Goal: Book appointment/travel/reservation

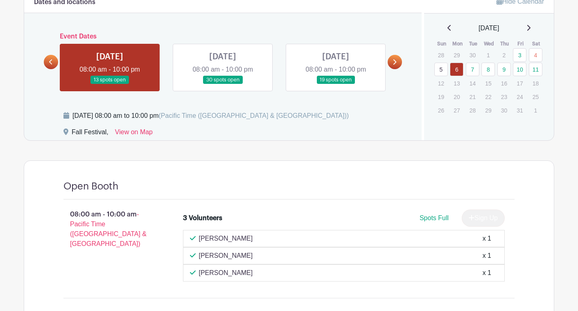
scroll to position [409, 0]
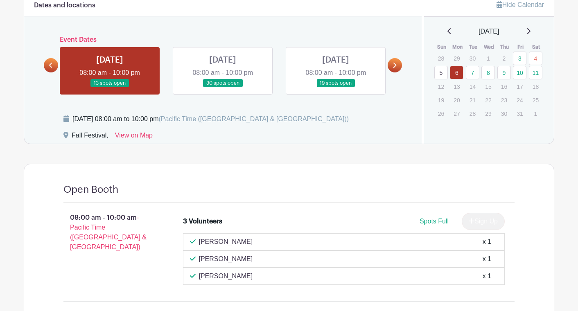
click at [223, 88] on link at bounding box center [223, 88] width 0 height 0
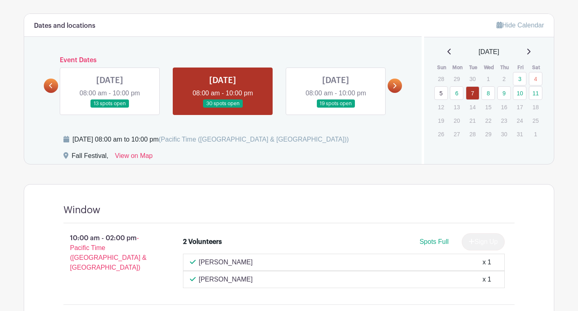
scroll to position [389, 0]
click at [336, 109] on link at bounding box center [336, 109] width 0 height 0
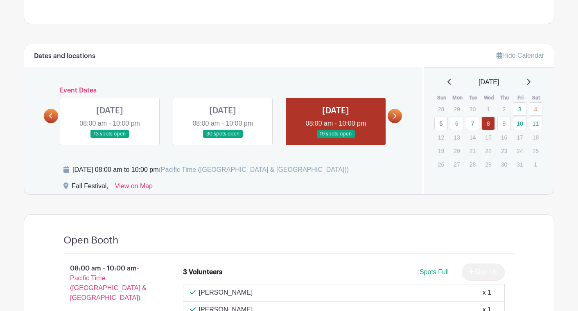
scroll to position [363, 0]
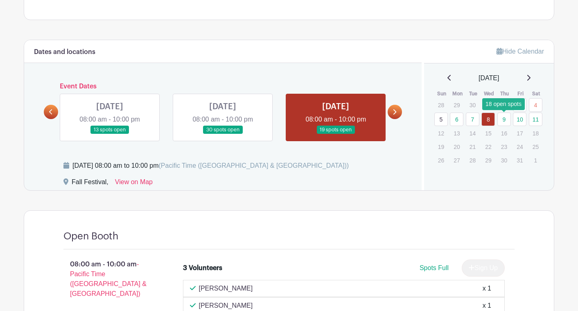
click at [505, 118] on link "9" at bounding box center [504, 120] width 14 height 14
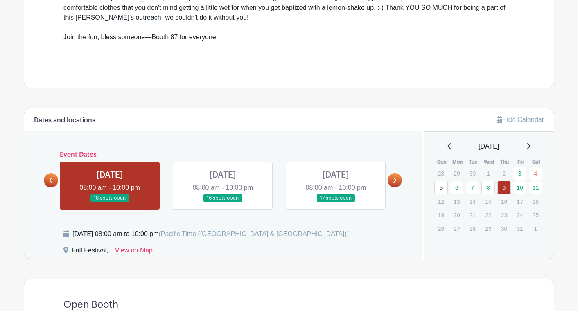
scroll to position [330, 0]
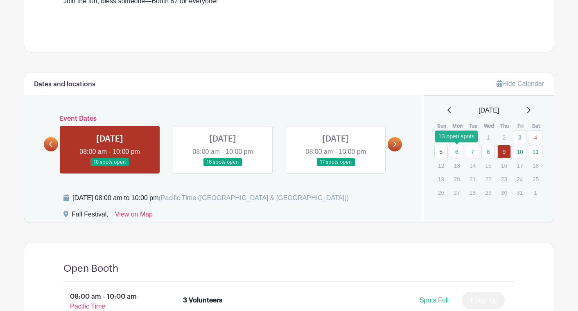
click at [455, 149] on link "6" at bounding box center [457, 152] width 14 height 14
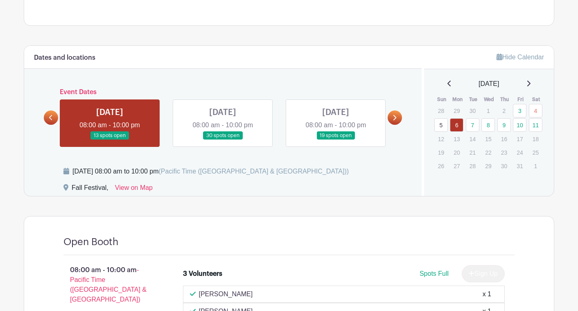
scroll to position [356, 0]
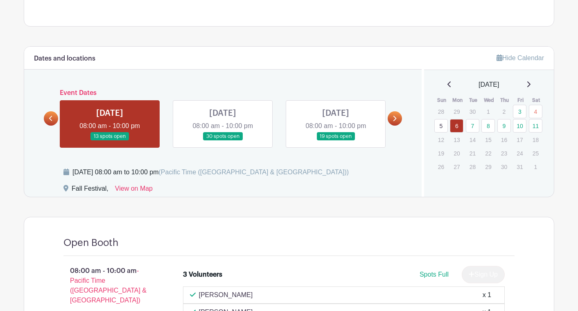
click at [223, 141] on link at bounding box center [223, 141] width 0 height 0
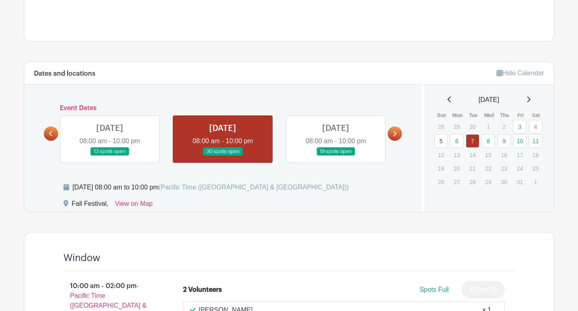
scroll to position [342, 0]
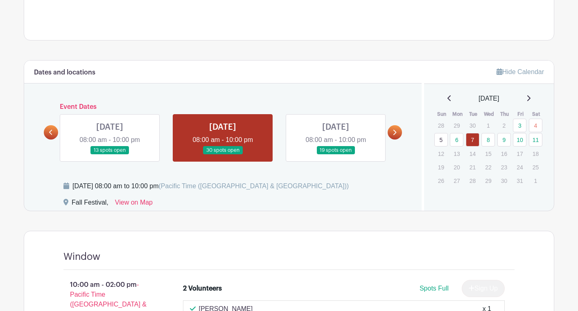
click at [336, 155] on link at bounding box center [336, 155] width 0 height 0
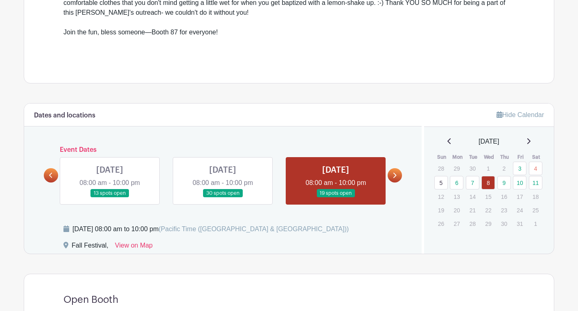
scroll to position [332, 0]
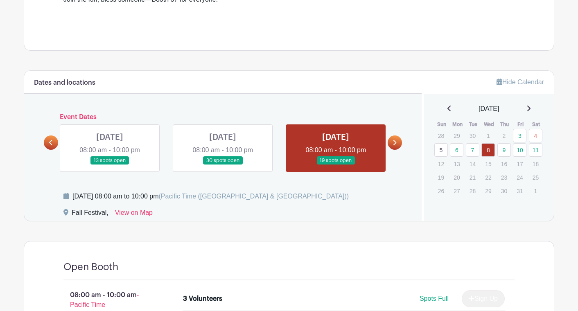
click at [396, 143] on icon at bounding box center [394, 142] width 3 height 5
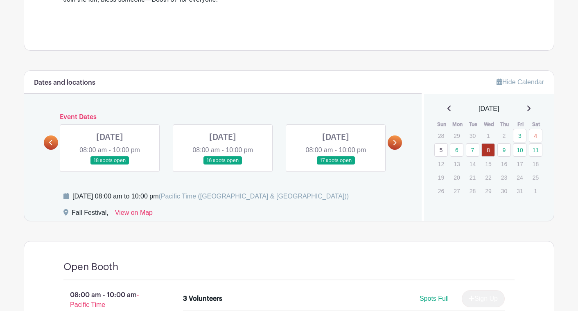
click at [110, 165] on link at bounding box center [110, 165] width 0 height 0
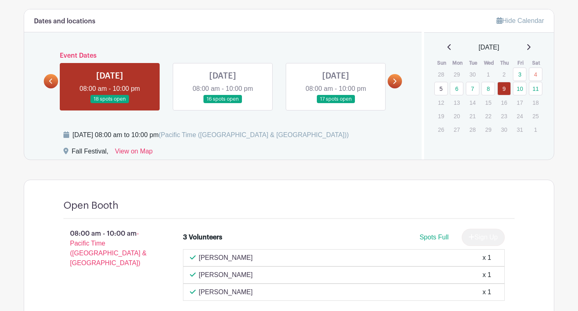
scroll to position [399, 0]
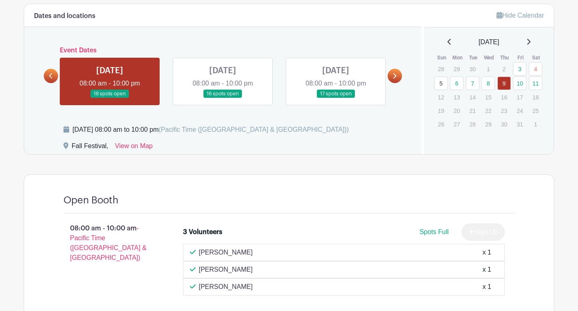
click at [223, 98] on link at bounding box center [223, 98] width 0 height 0
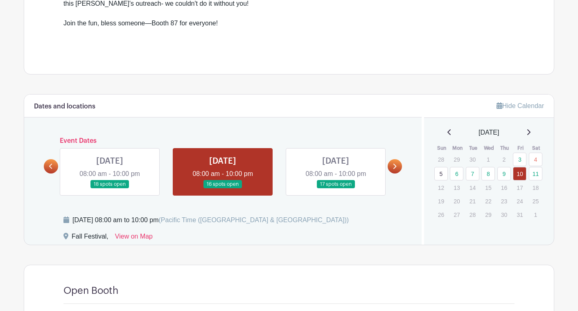
scroll to position [309, 0]
click at [336, 188] on link at bounding box center [336, 188] width 0 height 0
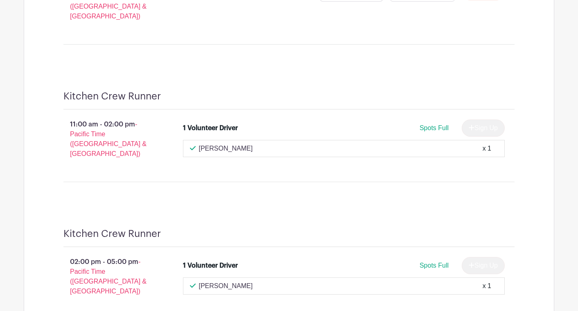
scroll to position [3979, 0]
